Goal: Transaction & Acquisition: Purchase product/service

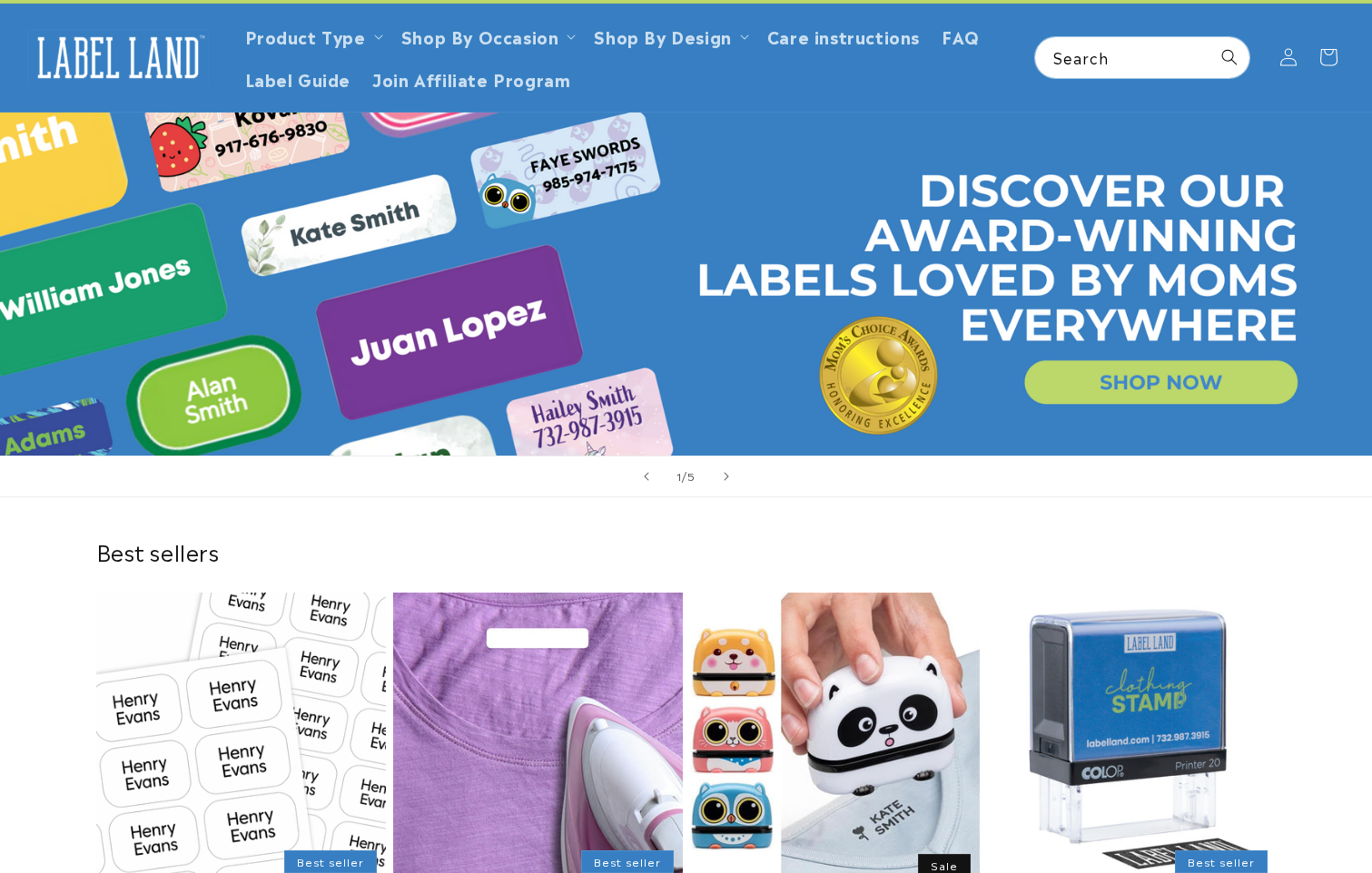
scroll to position [454, 0]
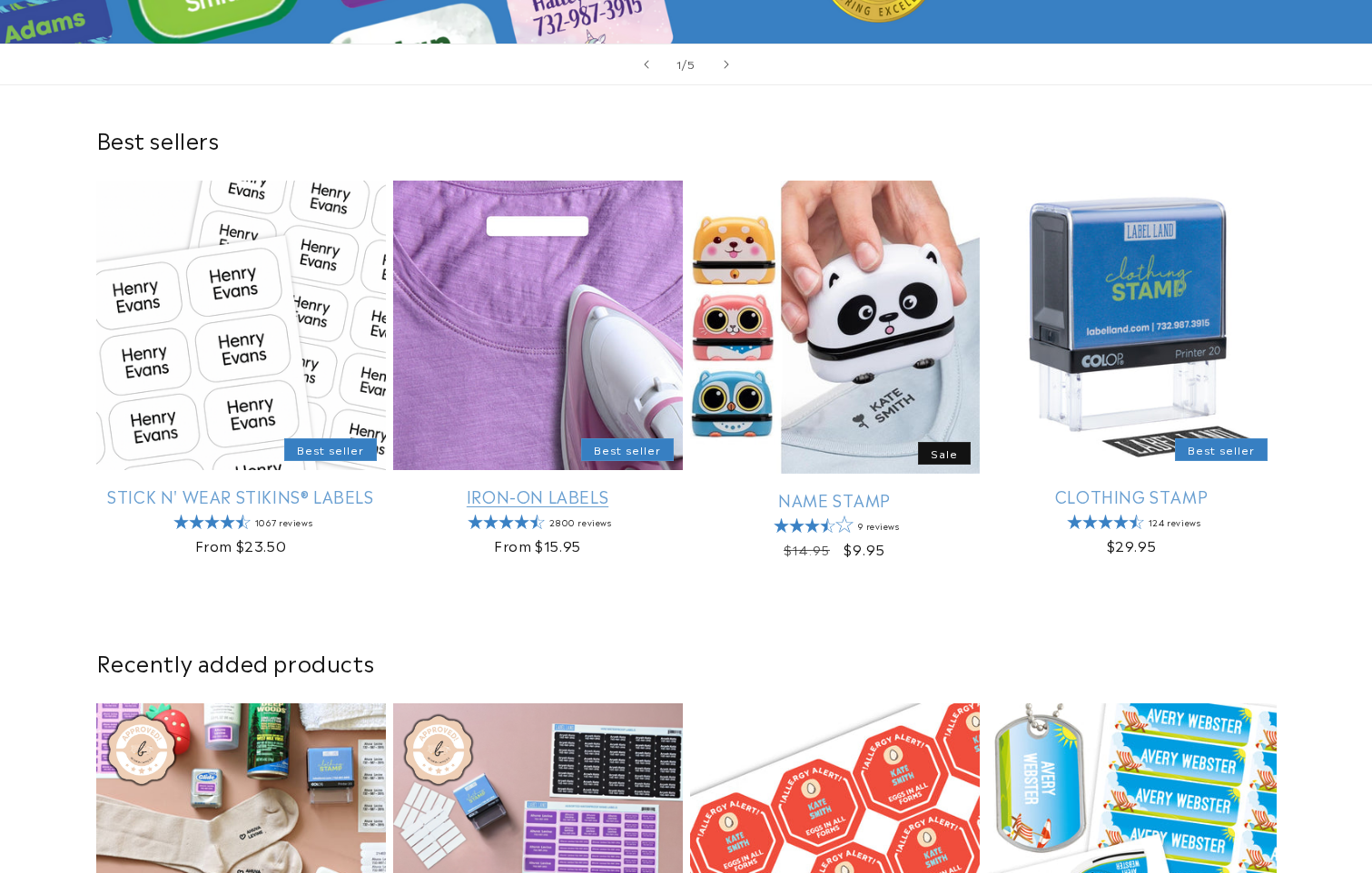
click at [505, 486] on link "Iron-On Labels" at bounding box center [538, 496] width 289 height 21
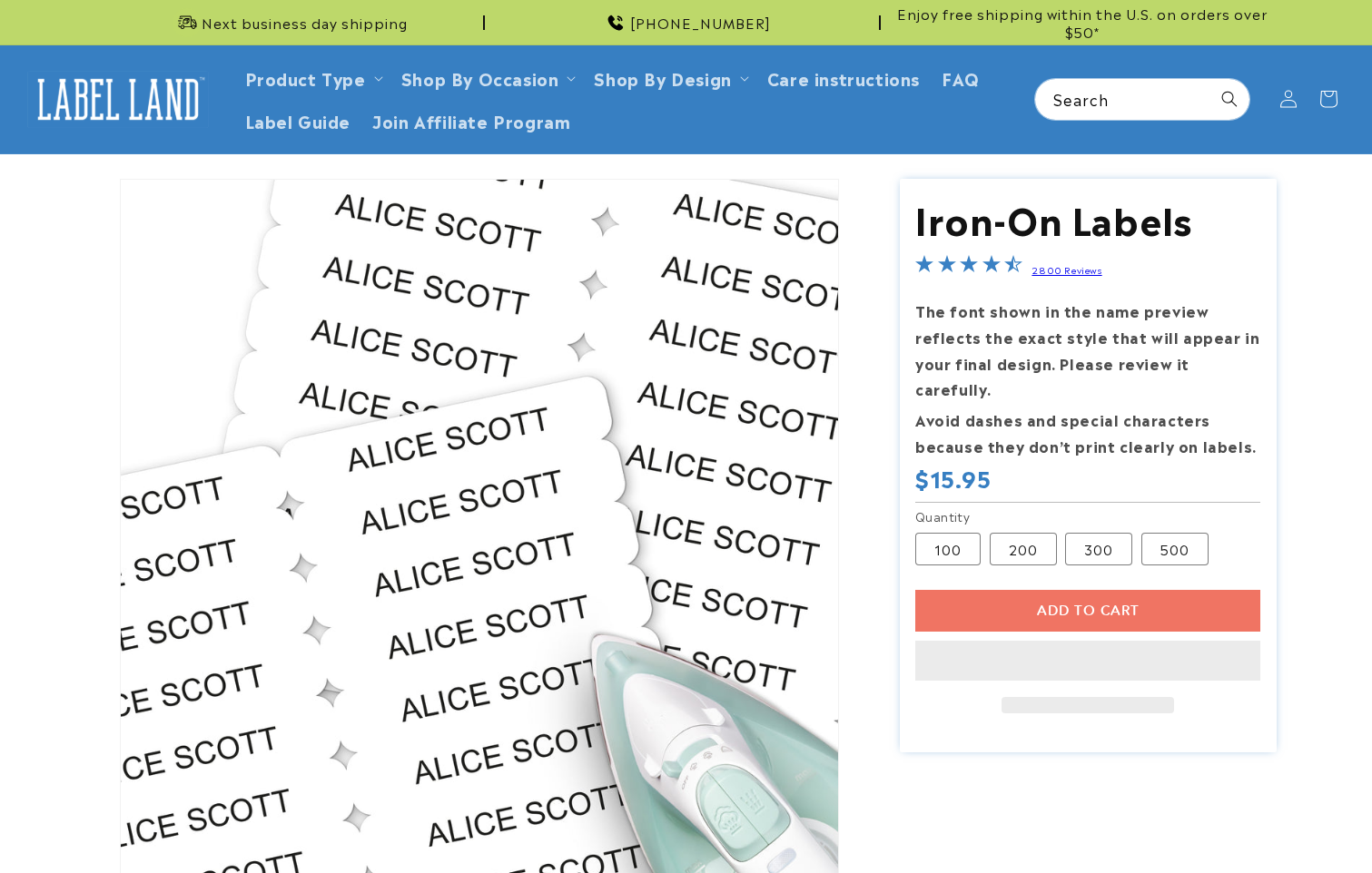
drag, startPoint x: 1041, startPoint y: 559, endPoint x: 1078, endPoint y: 583, distance: 44.1
click at [1042, 559] on section "Iron-On Labels Iron-On Labels 2800 Reviews The font shown in the name preview r…" at bounding box center [1088, 466] width 376 height 574
click at [1083, 590] on div "Add to cart This item is a recurring or deferred purchase. By continuing, I agr…" at bounding box center [1087, 652] width 345 height 124
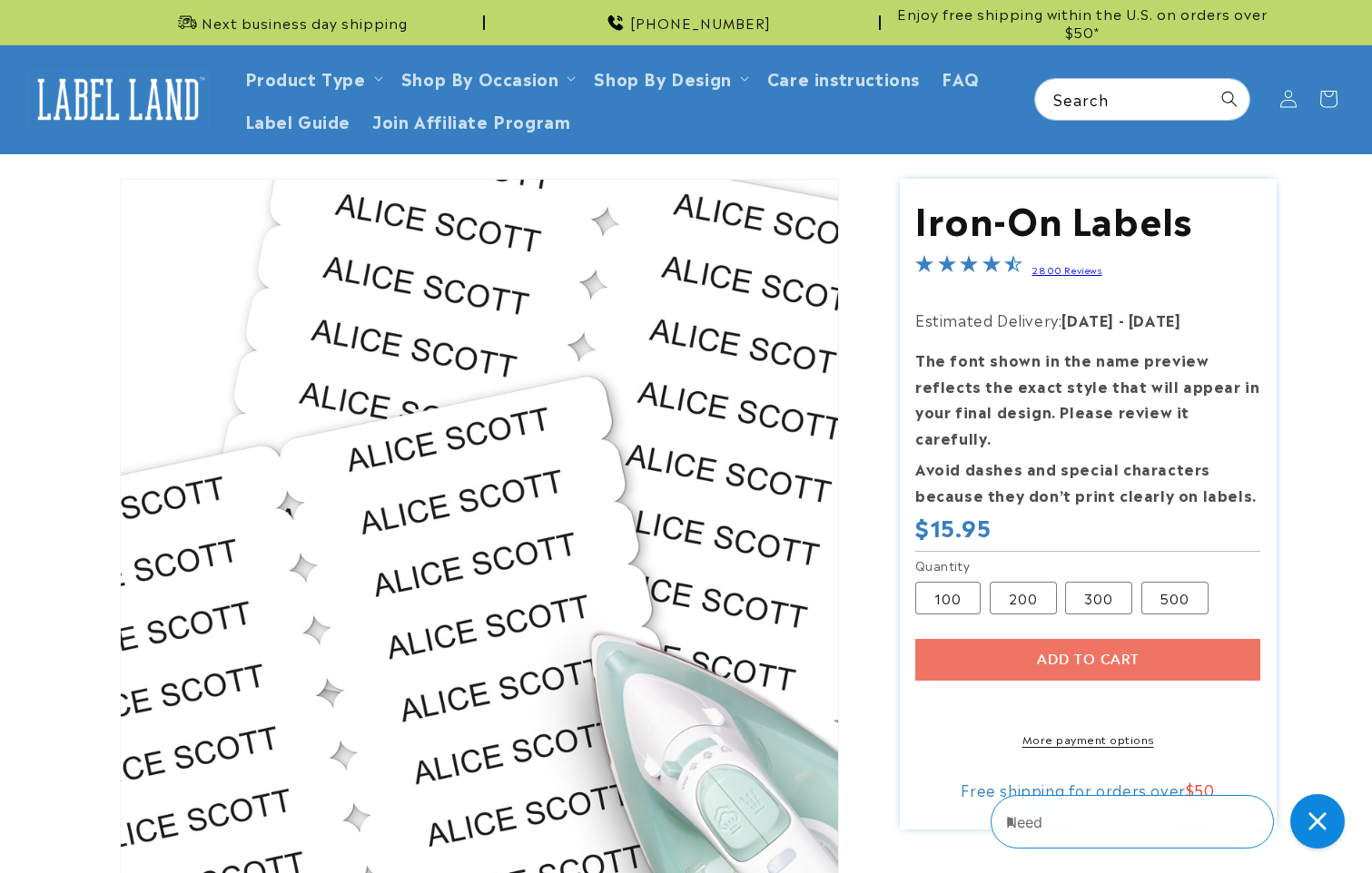
click at [1050, 639] on div "Add to cart More payment options This item is a recurring or deferred purchase.…" at bounding box center [1087, 692] width 345 height 108
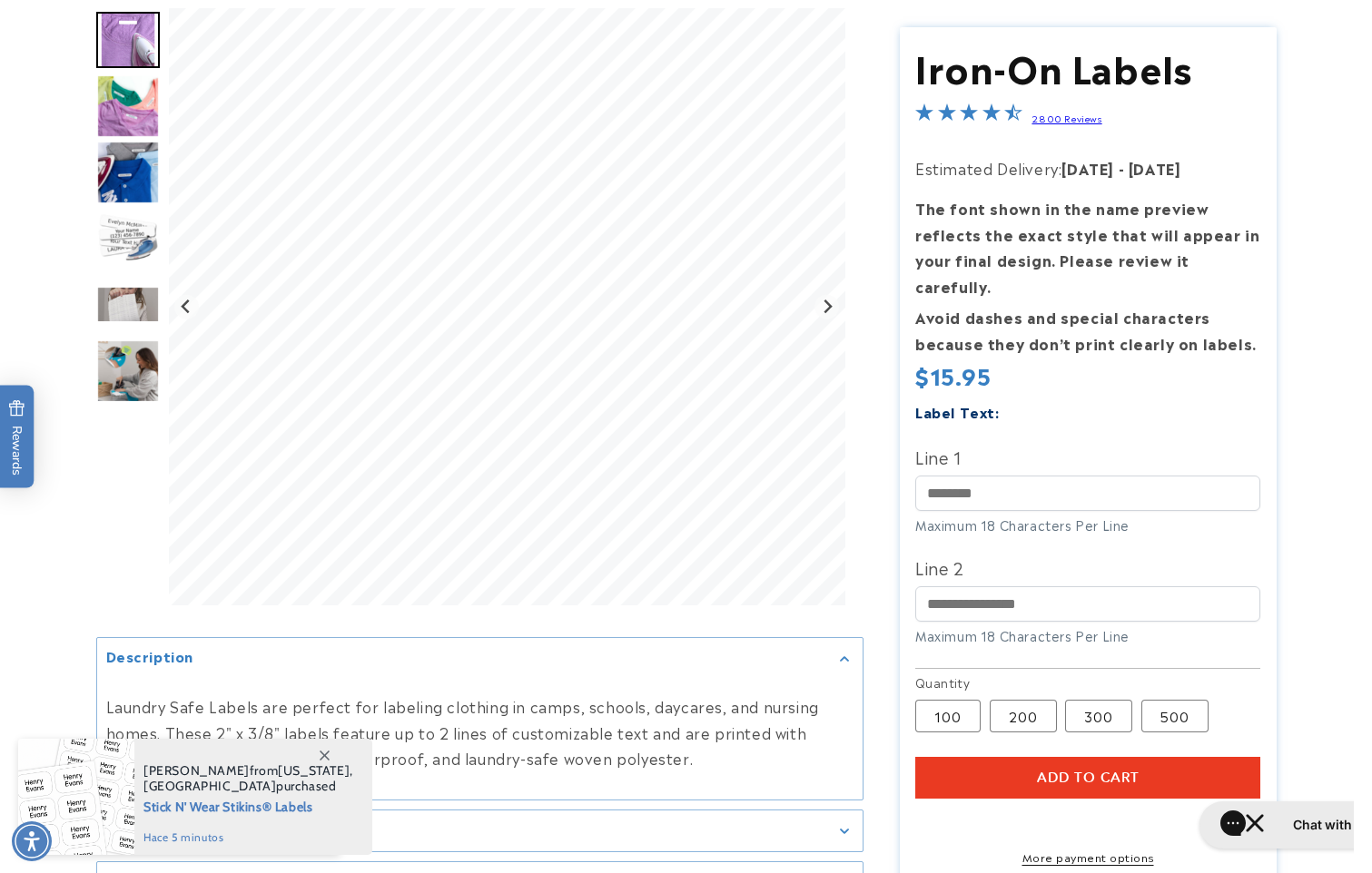
scroll to position [182, 0]
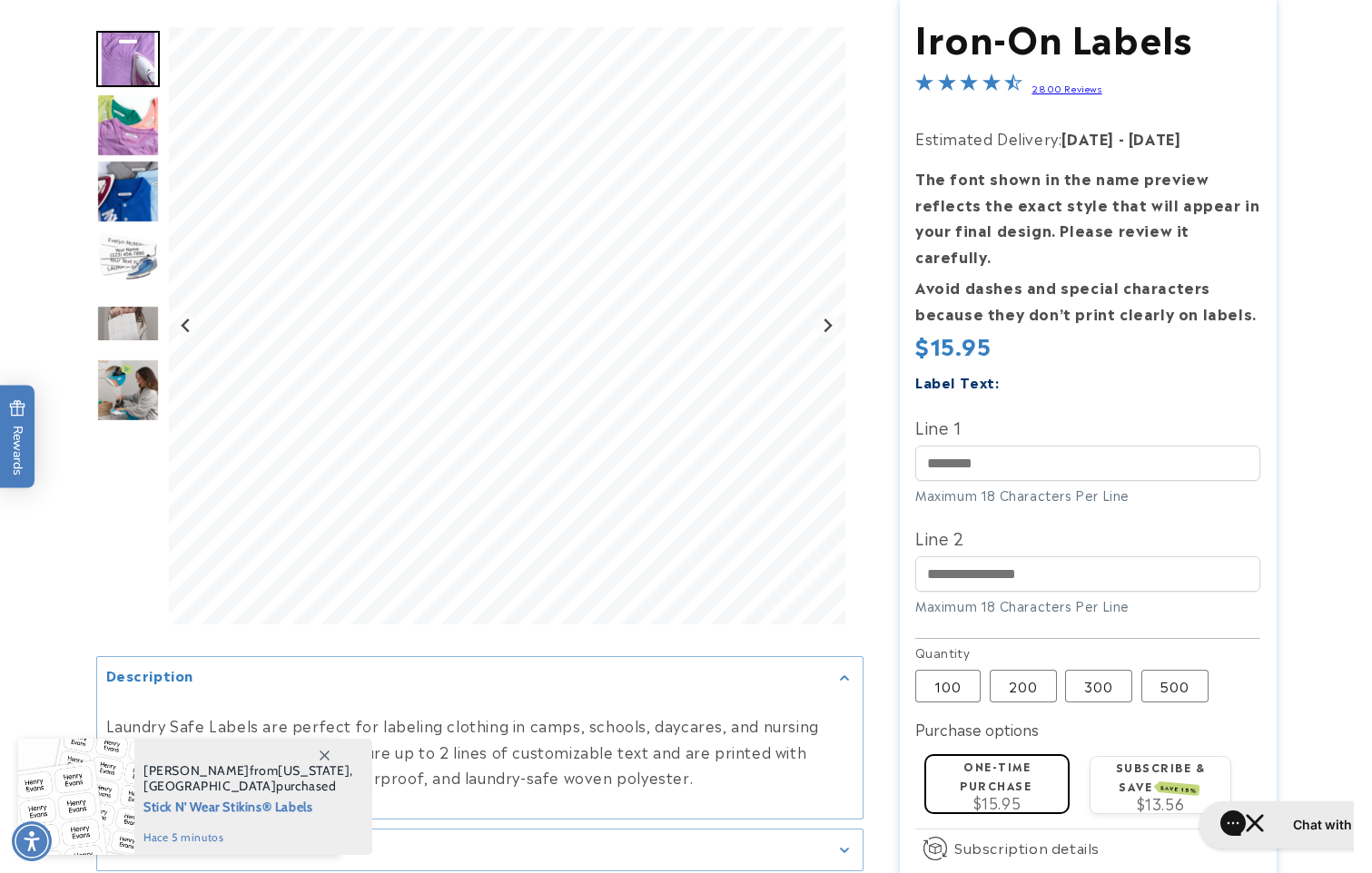
click at [1064, 756] on div "One-time purchase $15.95" at bounding box center [996, 784] width 141 height 56
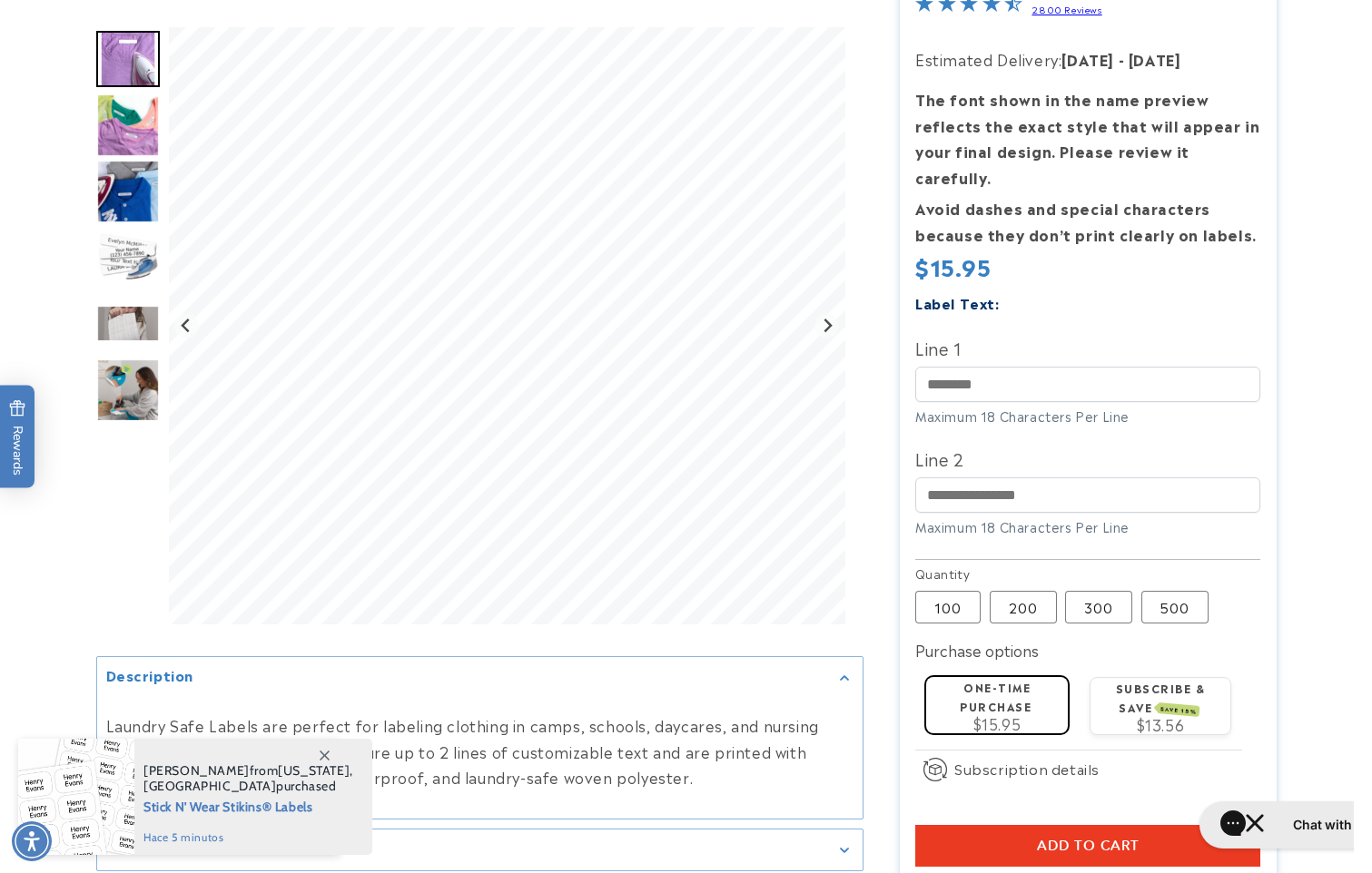
scroll to position [273, 0]
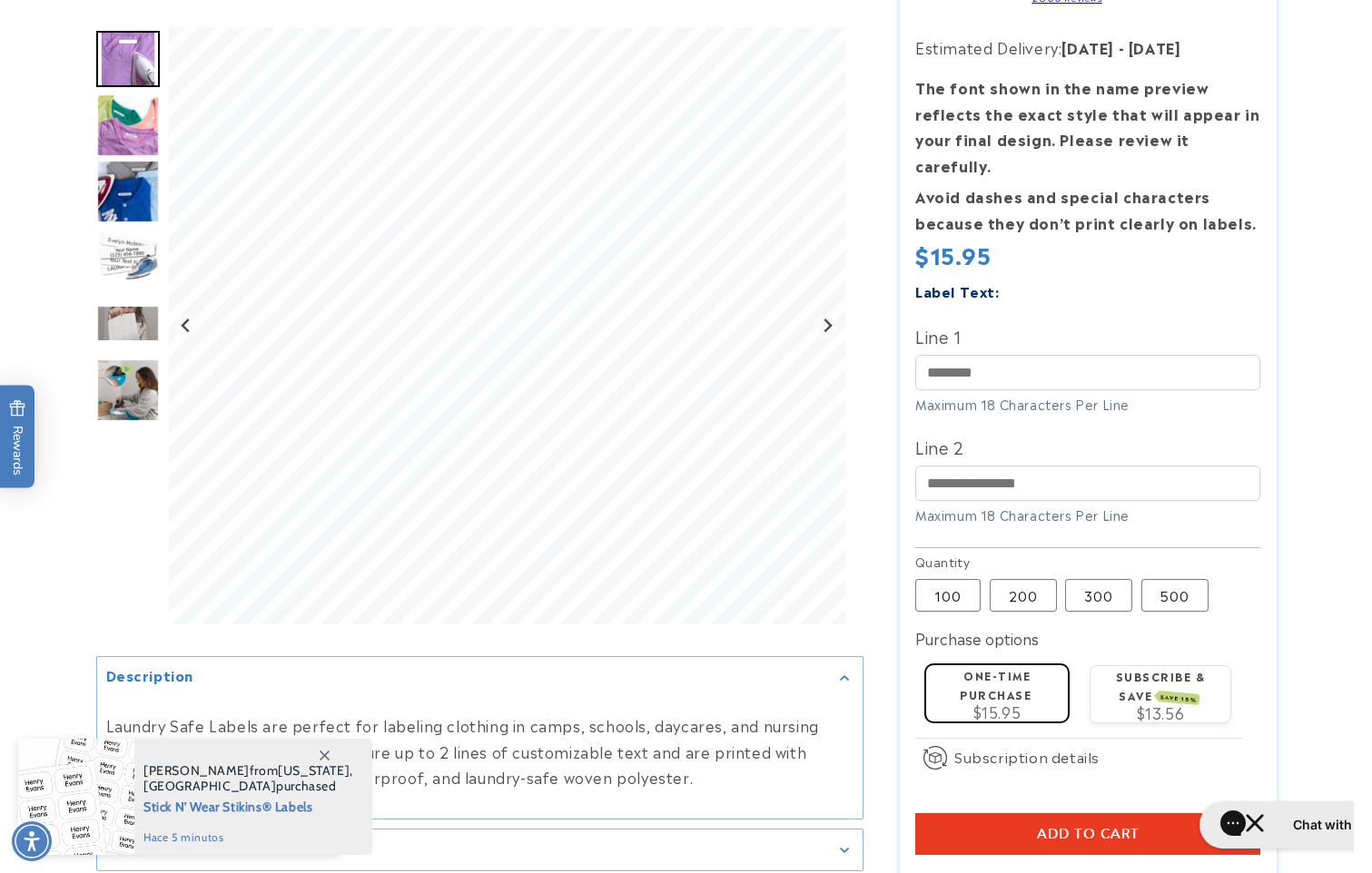
click at [1050, 826] on span "Add to cart" at bounding box center [1088, 834] width 103 height 16
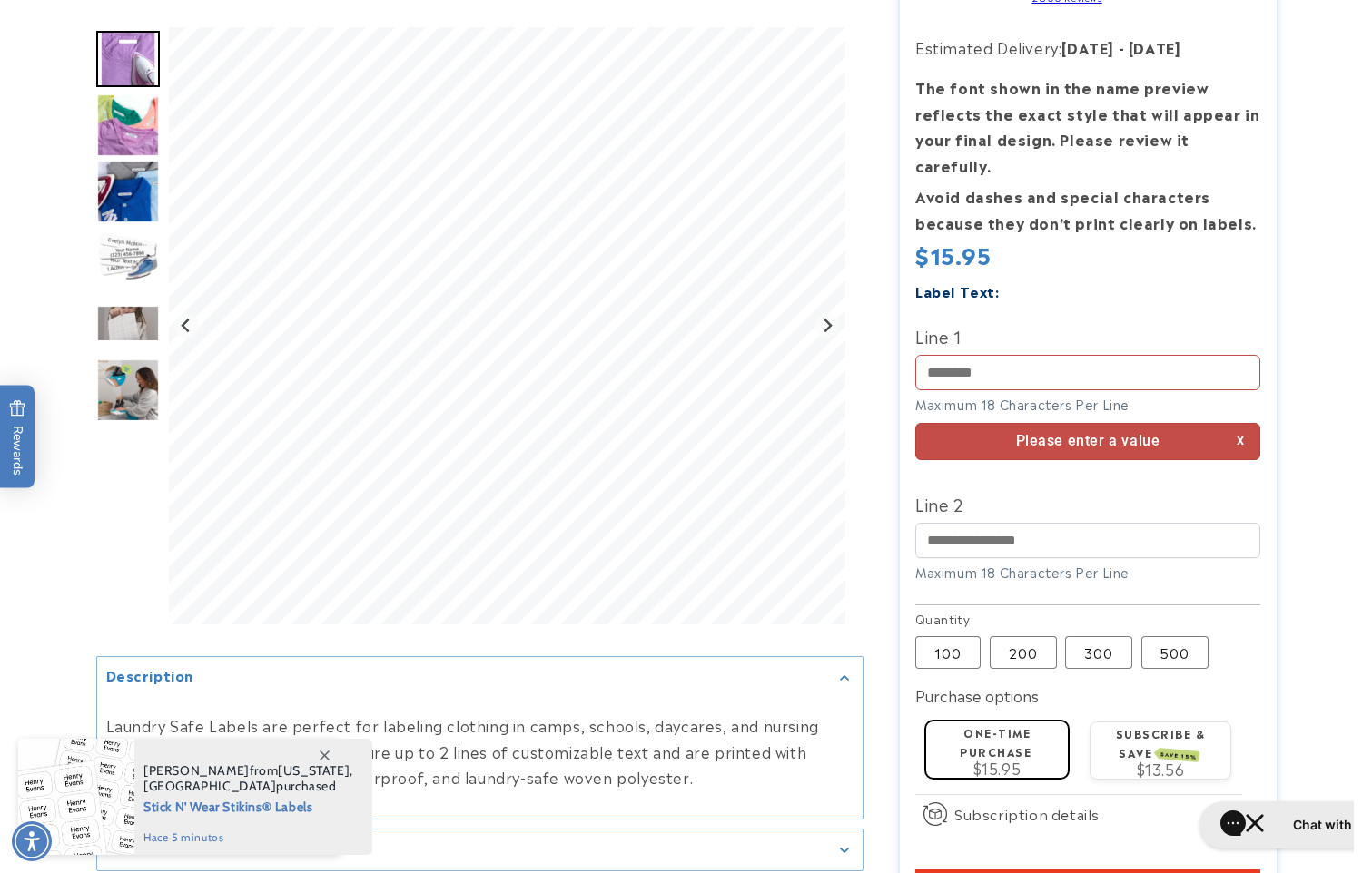
click at [1010, 321] on label "Line 1" at bounding box center [1087, 335] width 345 height 29
click at [1010, 355] on input "Line 1" at bounding box center [1087, 373] width 345 height 36
drag, startPoint x: 1010, startPoint y: 338, endPoint x: 1010, endPoint y: 352, distance: 14.0
click at [1010, 355] on input "Line 1" at bounding box center [1087, 373] width 345 height 36
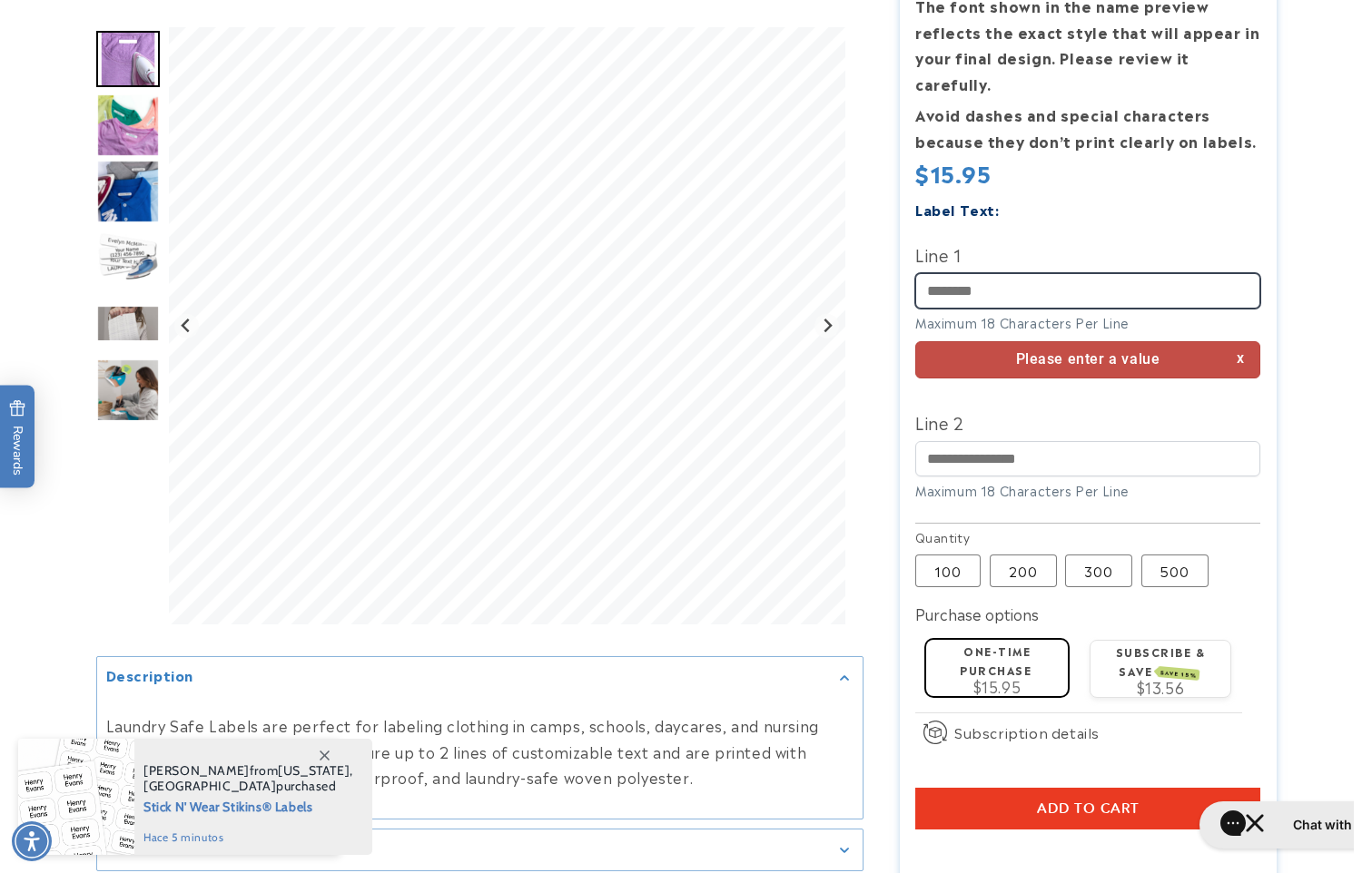
scroll to position [363, 0]
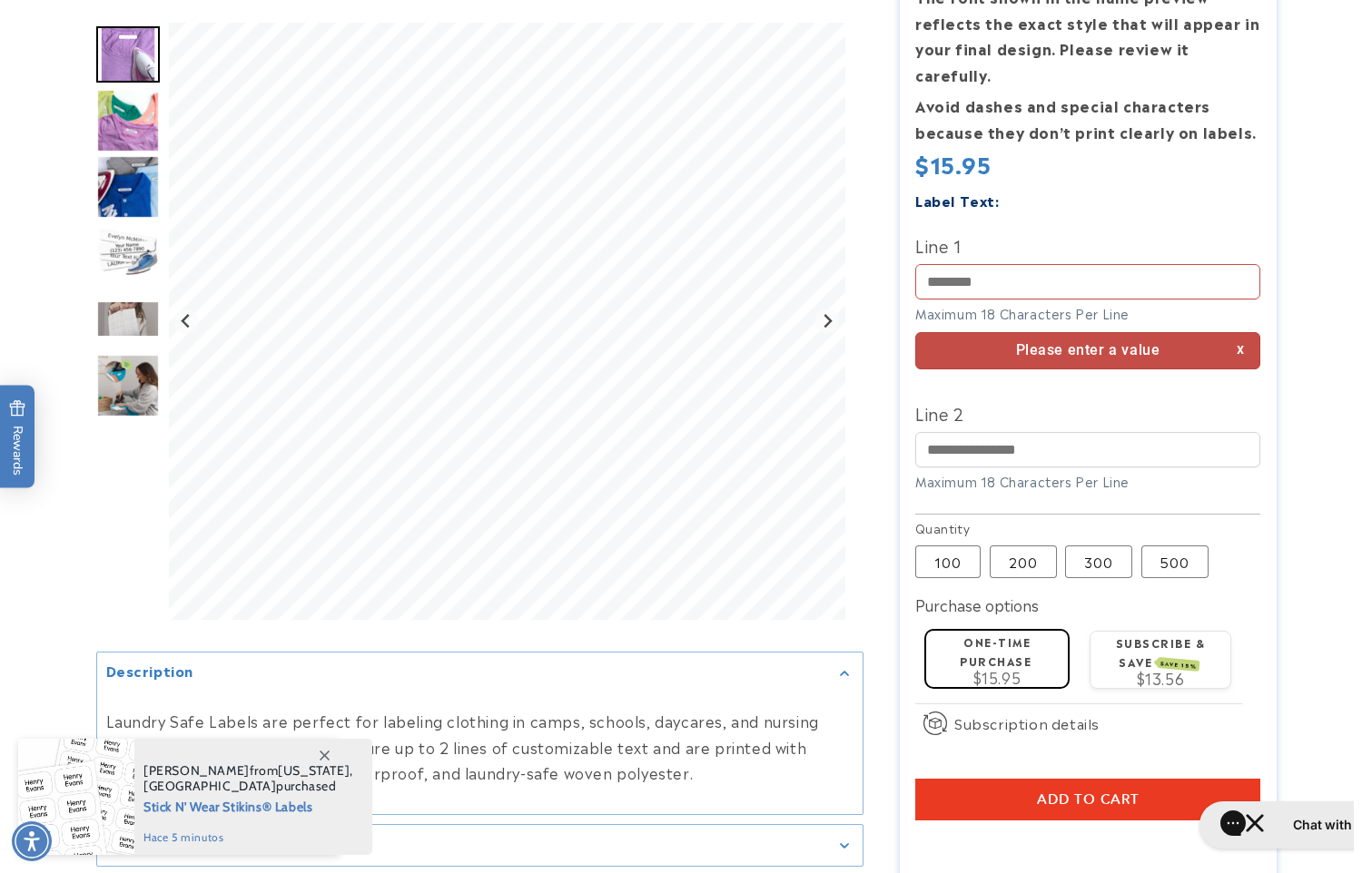
click at [1159, 779] on button "Add to cart" at bounding box center [1087, 800] width 345 height 42
click at [1007, 271] on input "Line 1" at bounding box center [1087, 282] width 345 height 36
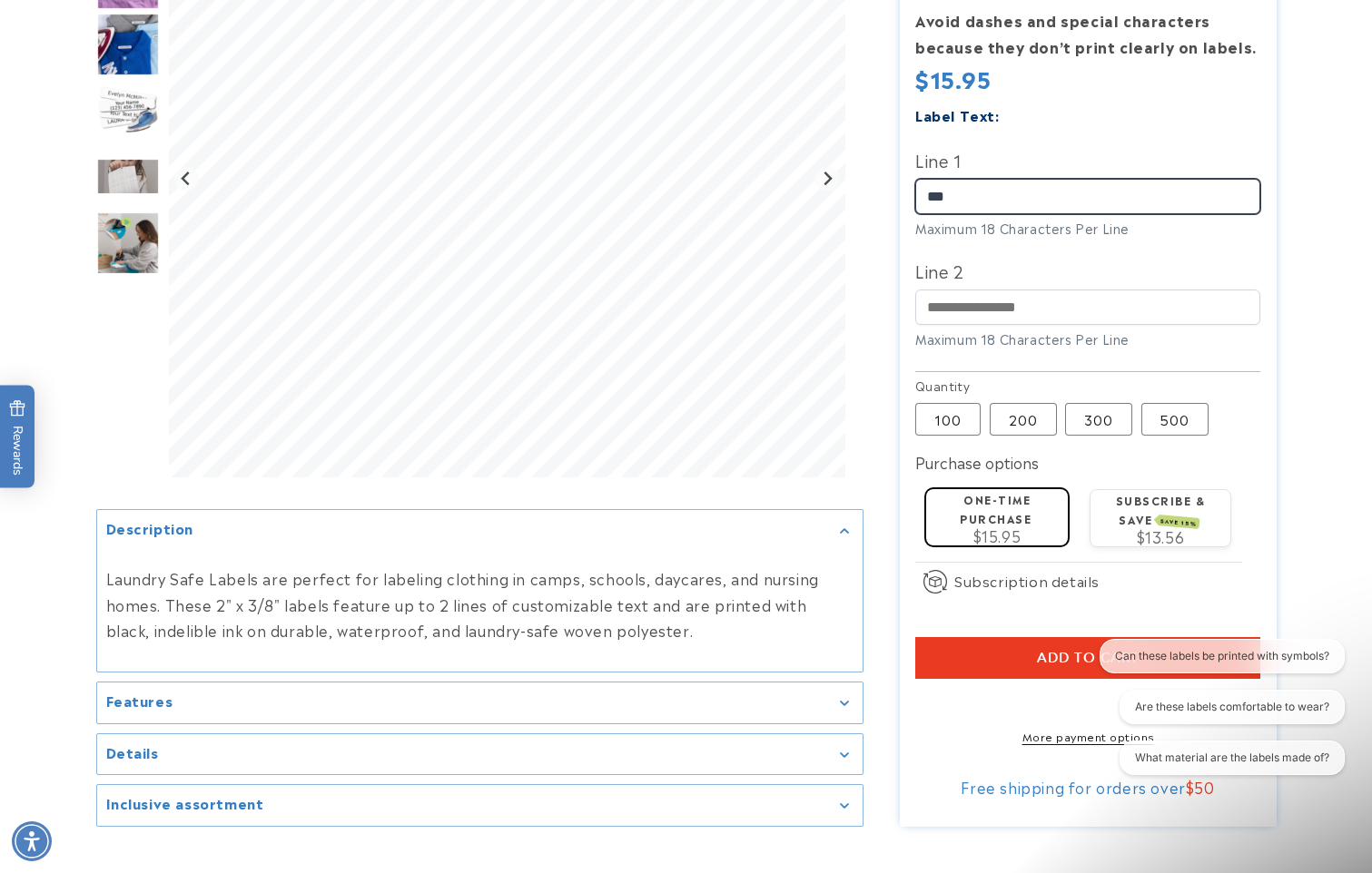
scroll to position [454, 0]
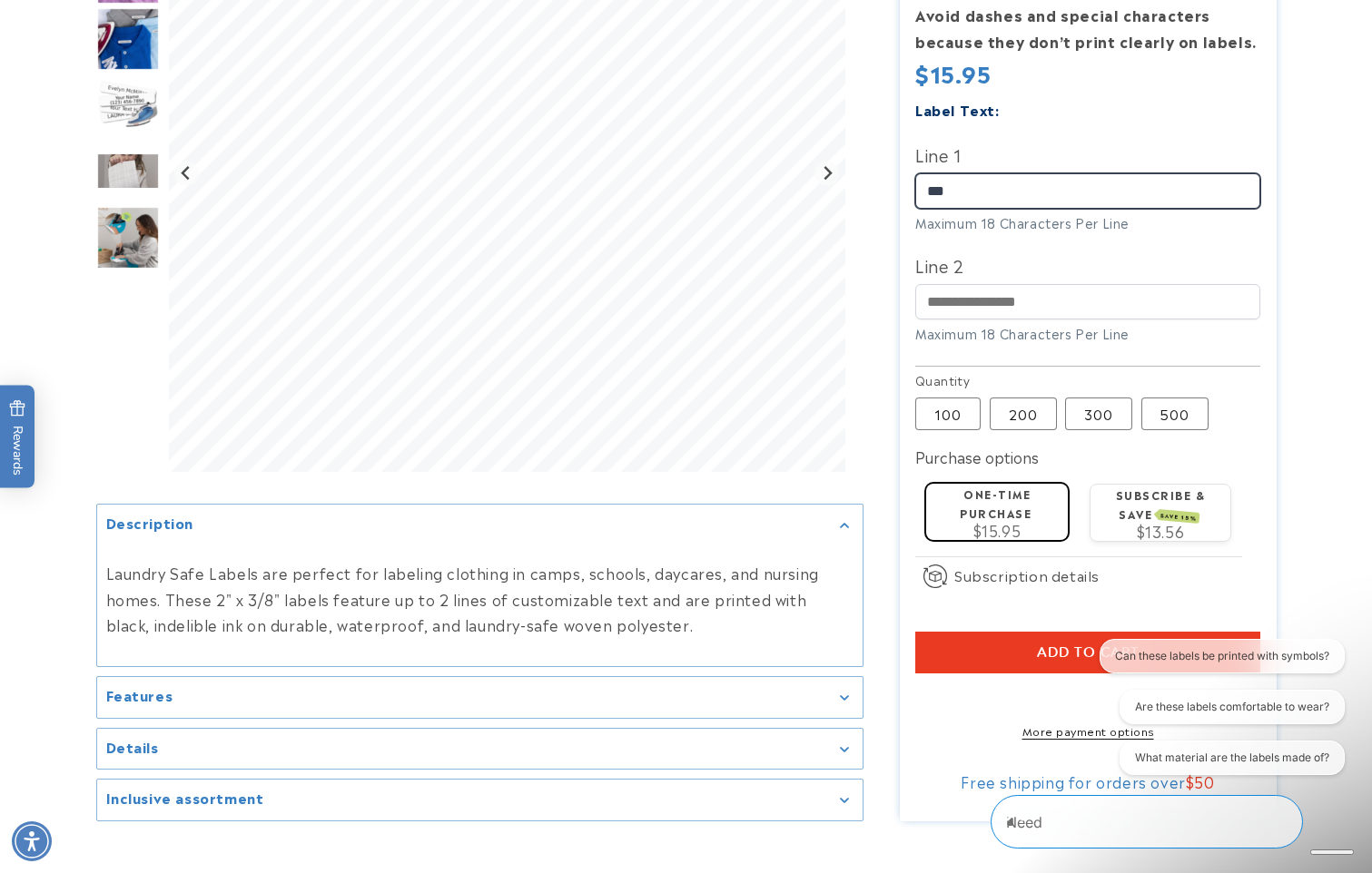
type input "***"
click at [1025, 632] on button "Add to cart" at bounding box center [1087, 653] width 345 height 42
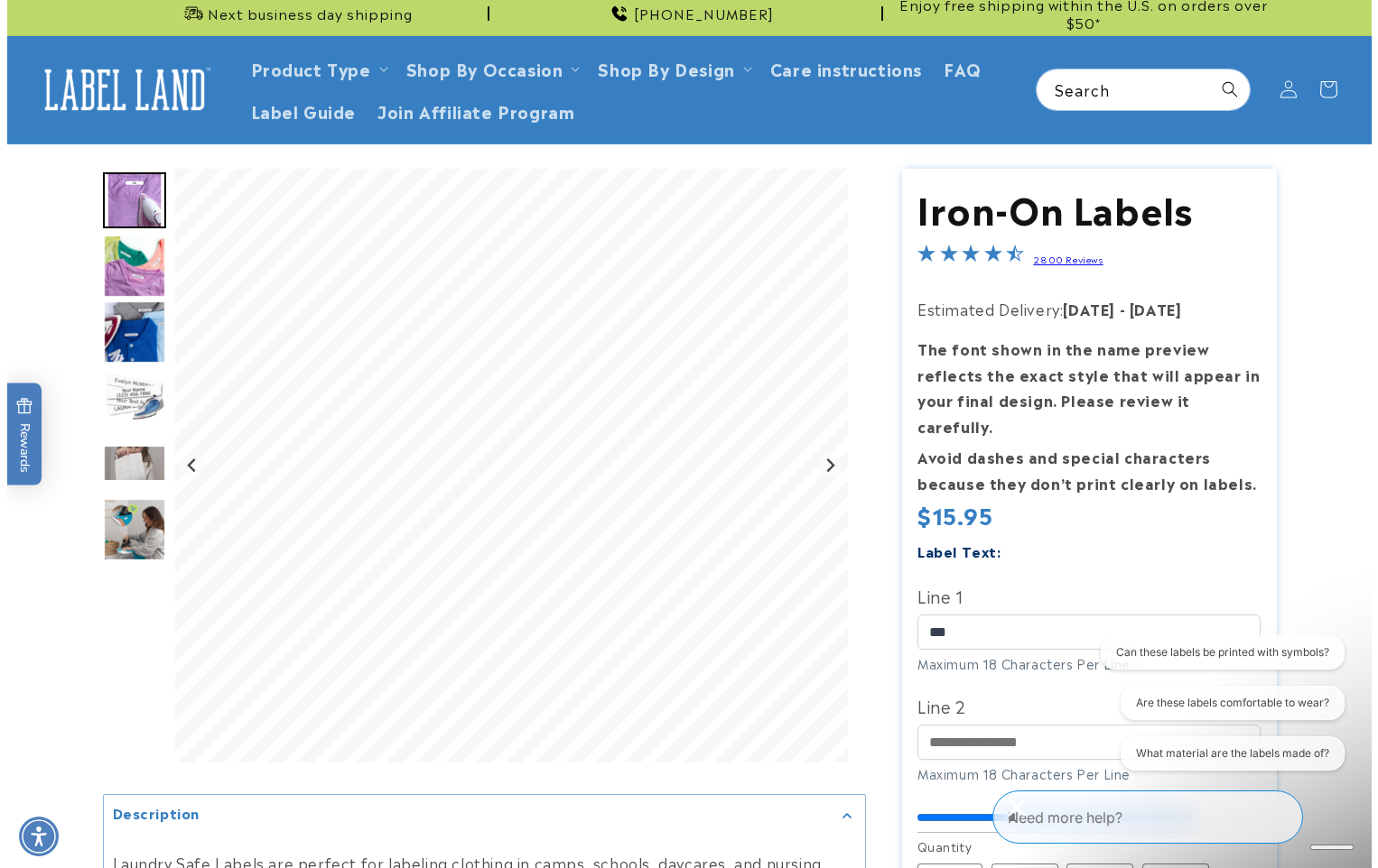
scroll to position [0, 0]
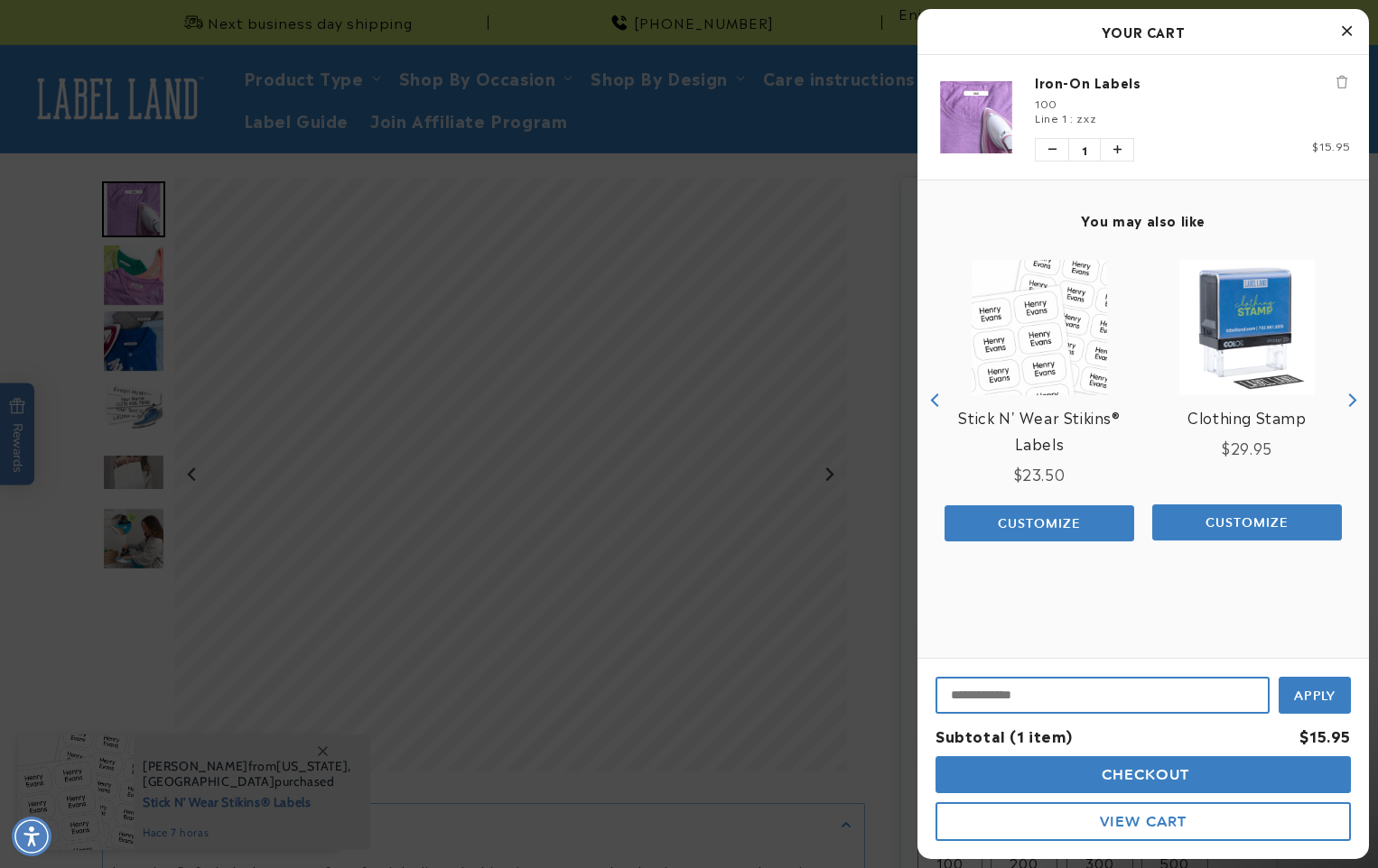
click at [1101, 705] on input "Input Discount" at bounding box center [1102, 696] width 334 height 37
paste input "********"
type input "********"
click at [1325, 690] on span "Apply" at bounding box center [1316, 694] width 43 height 16
